Goal: Task Accomplishment & Management: Use online tool/utility

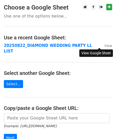
click at [105, 46] on small "View" at bounding box center [109, 46] width 8 height 4
click at [67, 36] on h4 "Use a recent Google Sheet:" at bounding box center [58, 37] width 109 height 6
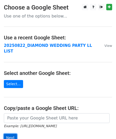
click at [13, 134] on input "Next" at bounding box center [10, 138] width 13 height 8
click at [35, 97] on hr at bounding box center [58, 97] width 109 height 0
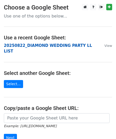
click at [76, 45] on strong "20250822_DIAMOND WEDDING PARTY LL LIST" at bounding box center [48, 48] width 88 height 11
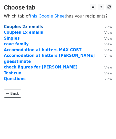
click at [35, 27] on strong "Couples 2x emails" at bounding box center [23, 26] width 39 height 5
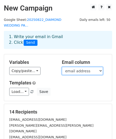
click at [99, 72] on select "First name Last name email address invite sent Response second person first nam…" at bounding box center [82, 71] width 41 height 8
click at [62, 67] on select "First name Last name email address invite sent Response second person first nam…" at bounding box center [82, 71] width 41 height 8
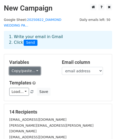
click at [36, 72] on link "Copy/paste..." at bounding box center [24, 71] width 31 height 8
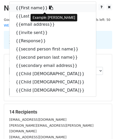
click at [24, 8] on link "{{First name}}" at bounding box center [53, 8] width 87 height 8
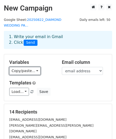
click at [30, 72] on link "Copy/paste..." at bounding box center [24, 71] width 31 height 8
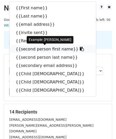
click at [28, 50] on link "{{second person first name}}" at bounding box center [53, 49] width 87 height 8
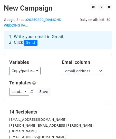
click at [70, 88] on div "Load... No templates saved Save" at bounding box center [58, 92] width 106 height 8
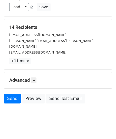
scroll to position [87, 0]
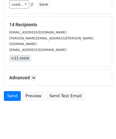
click at [25, 55] on link "+11 more" at bounding box center [20, 58] width 22 height 6
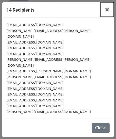
click at [108, 10] on span "×" at bounding box center [107, 9] width 5 height 7
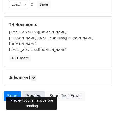
click at [40, 91] on link "Preview" at bounding box center [33, 96] width 23 height 10
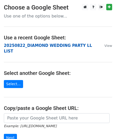
click at [54, 47] on strong "20250822_DIAMOND WEDDING PARTY LL LIST" at bounding box center [48, 48] width 88 height 11
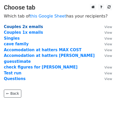
click at [33, 28] on strong "Couples 2x emails" at bounding box center [23, 26] width 39 height 5
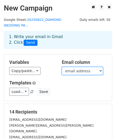
click at [74, 70] on select "First name Last name email address invite sent Response second person first nam…" at bounding box center [82, 71] width 41 height 8
select select "secondary email address"
click at [62, 67] on select "First name Last name email address invite sent Response second person first nam…" at bounding box center [82, 71] width 41 height 8
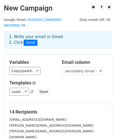
click at [49, 68] on div "Copy/paste... {{First name}} {{Last name}} {{email address}} {{invite sent}} {{…" at bounding box center [31, 71] width 45 height 8
click at [64, 110] on h5 "14 Recipients" at bounding box center [58, 112] width 98 height 6
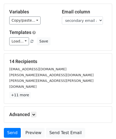
scroll to position [51, 0]
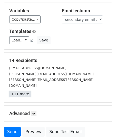
click at [26, 91] on link "+11 more" at bounding box center [20, 94] width 22 height 6
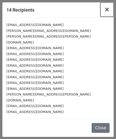
click at [109, 11] on span "×" at bounding box center [107, 9] width 5 height 7
